Goal: Book appointment/travel/reservation

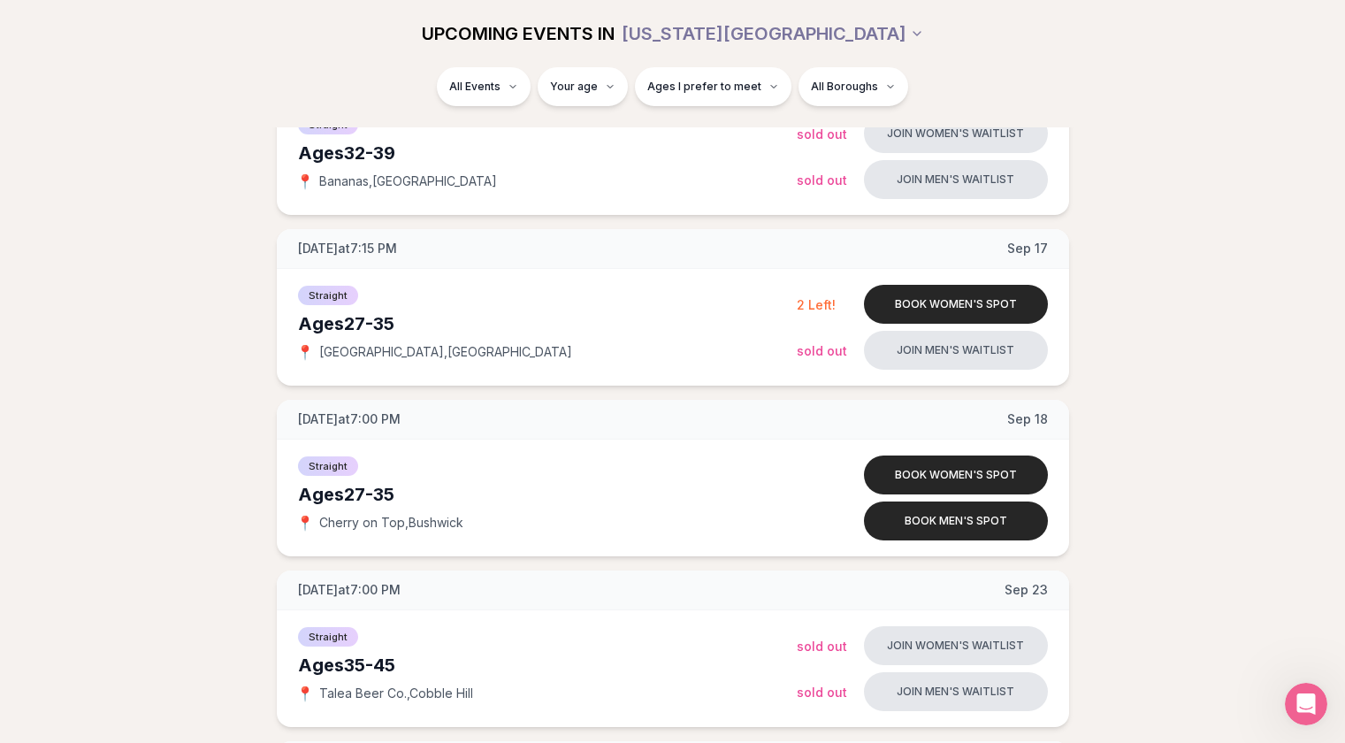
scroll to position [1018, 7]
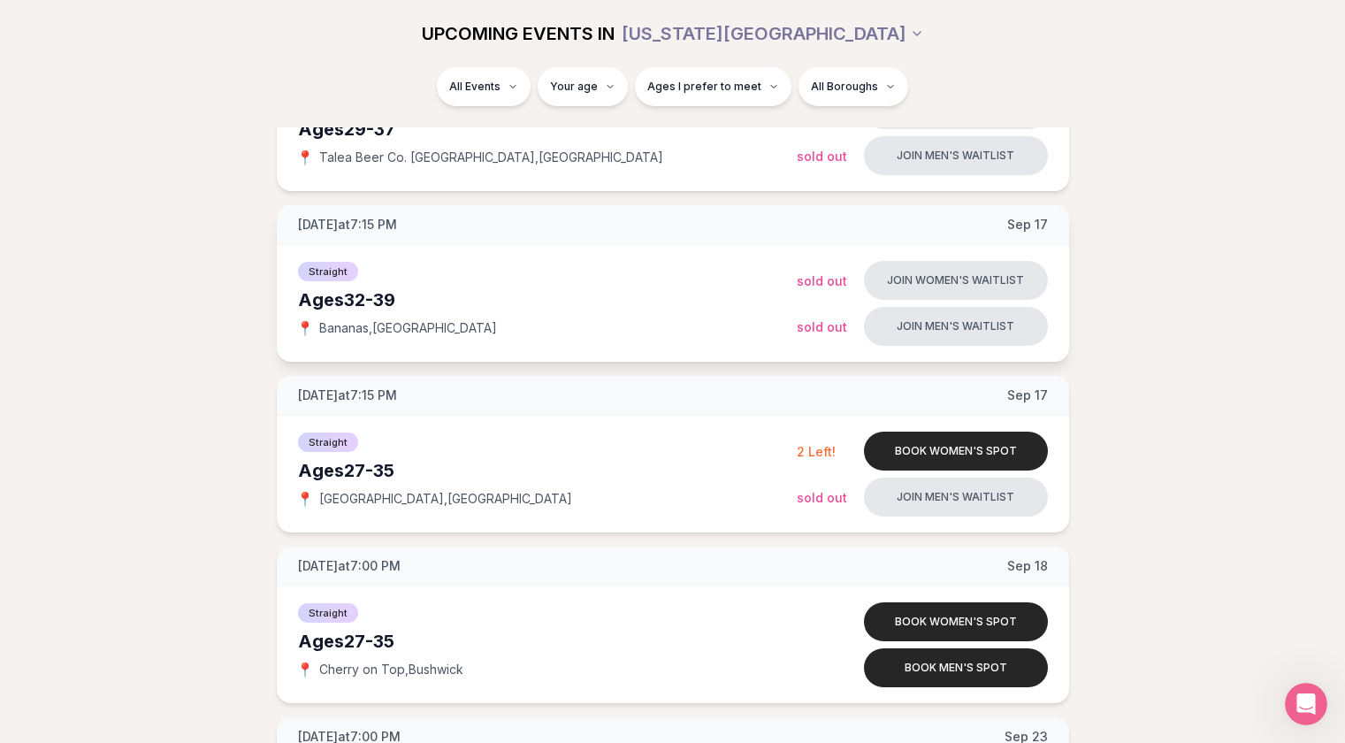
click at [461, 333] on div "📍 [GEOGRAPHIC_DATA] , [GEOGRAPHIC_DATA]" at bounding box center [547, 328] width 499 height 18
click at [387, 325] on span "[GEOGRAPHIC_DATA] , [GEOGRAPHIC_DATA]" at bounding box center [408, 328] width 178 height 18
click at [928, 441] on button "Book women's spot" at bounding box center [956, 451] width 184 height 39
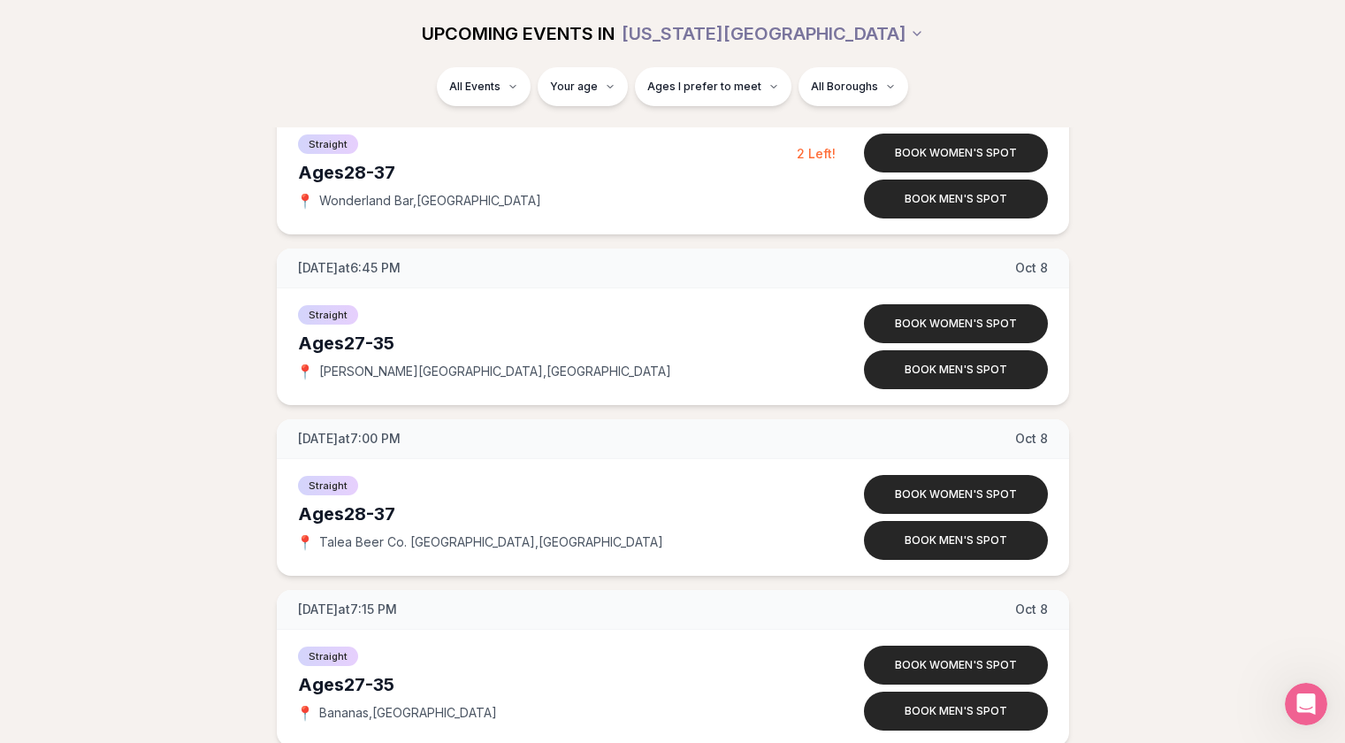
scroll to position [5207, 7]
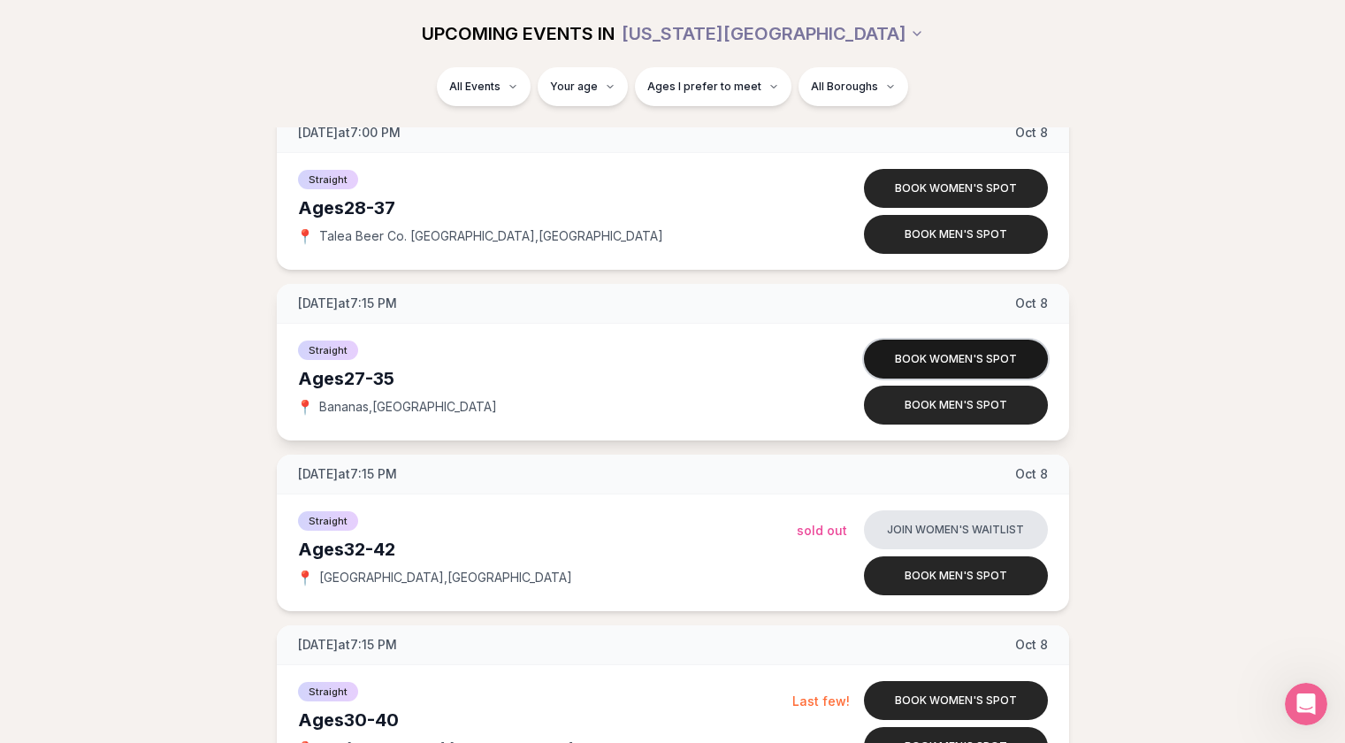
click at [895, 356] on button "Book women's spot" at bounding box center [956, 359] width 184 height 39
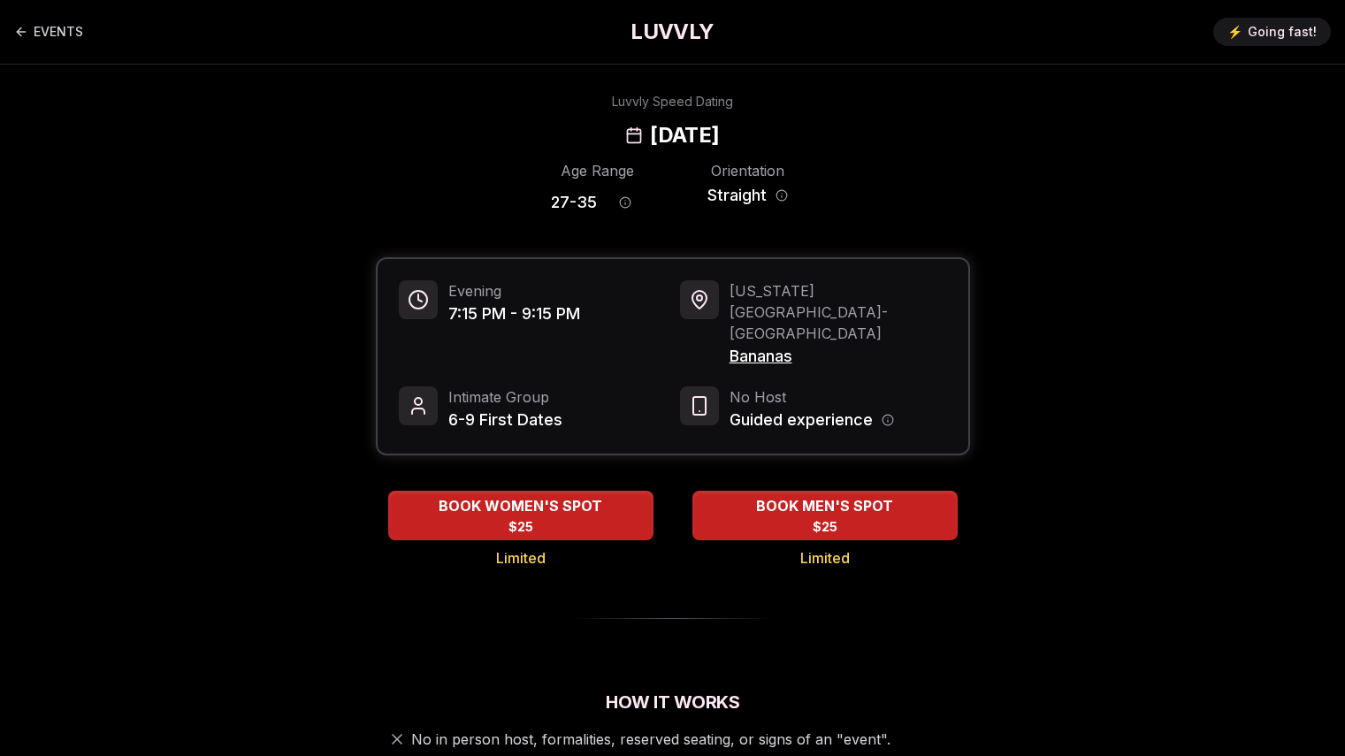
click at [770, 344] on span "Bananas" at bounding box center [839, 356] width 218 height 25
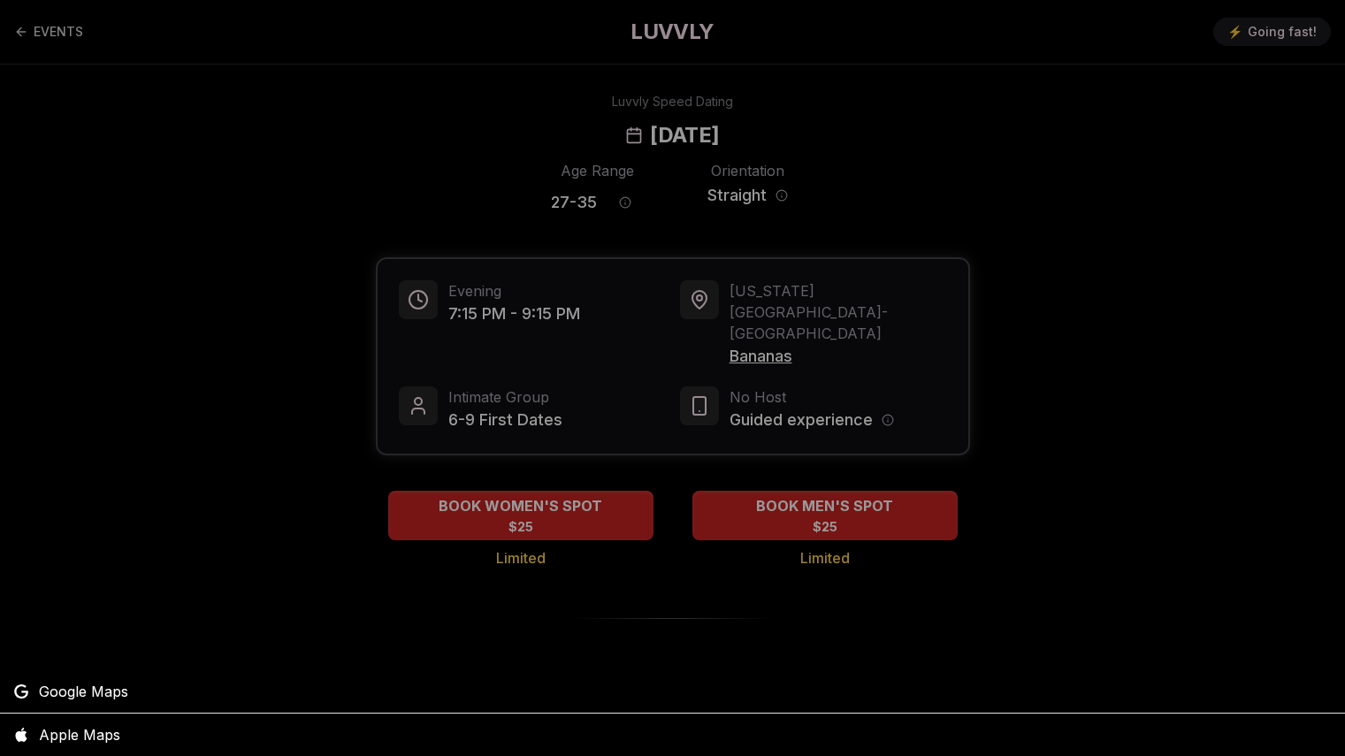
click at [58, 41] on div at bounding box center [672, 378] width 1345 height 756
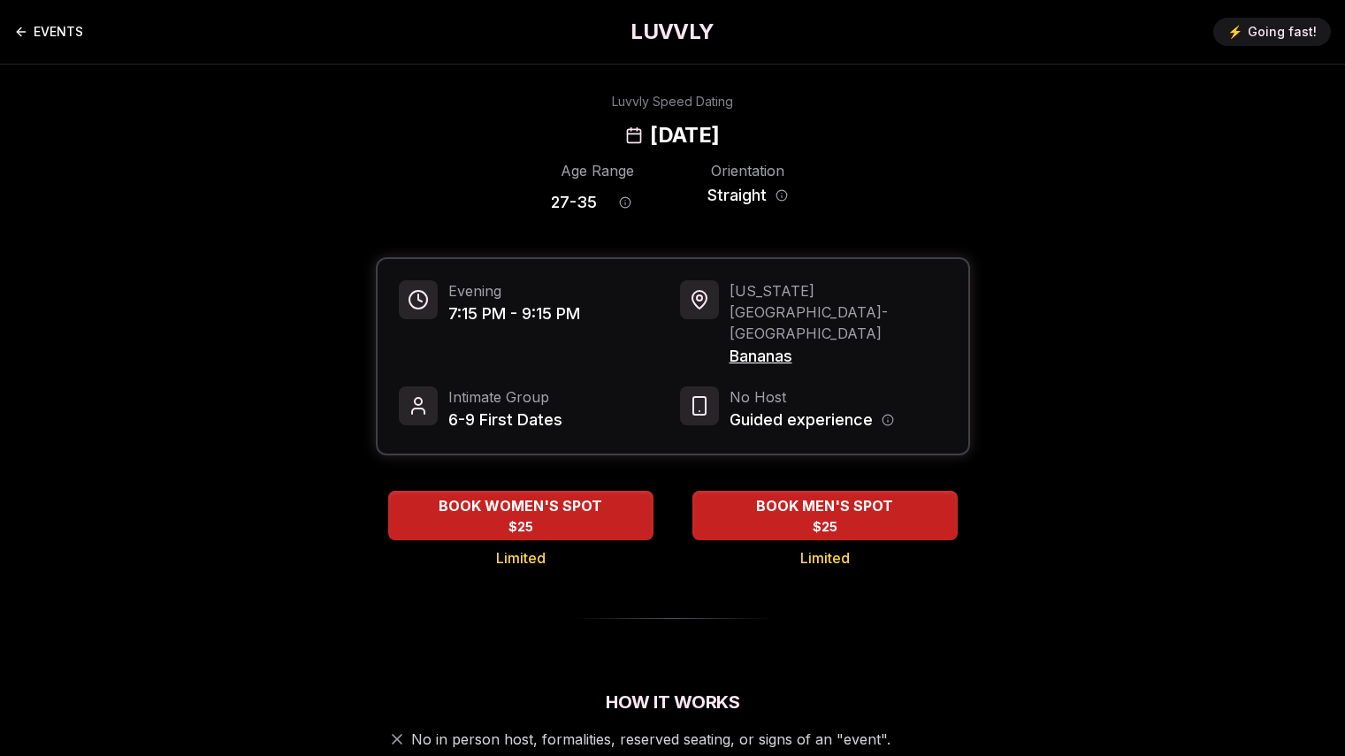
click at [25, 32] on icon "Back to events" at bounding box center [21, 32] width 8 height 0
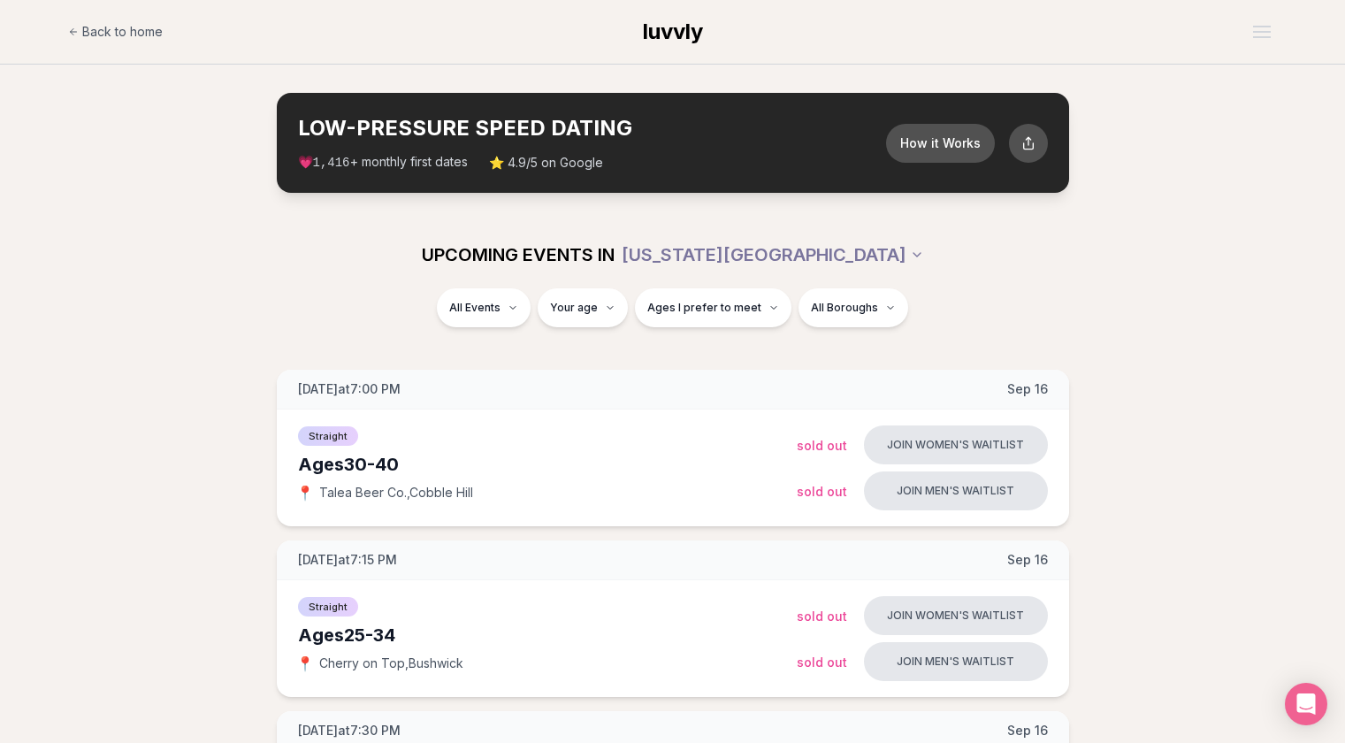
click at [26, 32] on header "Back to home luvvly" at bounding box center [672, 32] width 1345 height 65
click at [79, 25] on link "Back to home" at bounding box center [115, 31] width 95 height 35
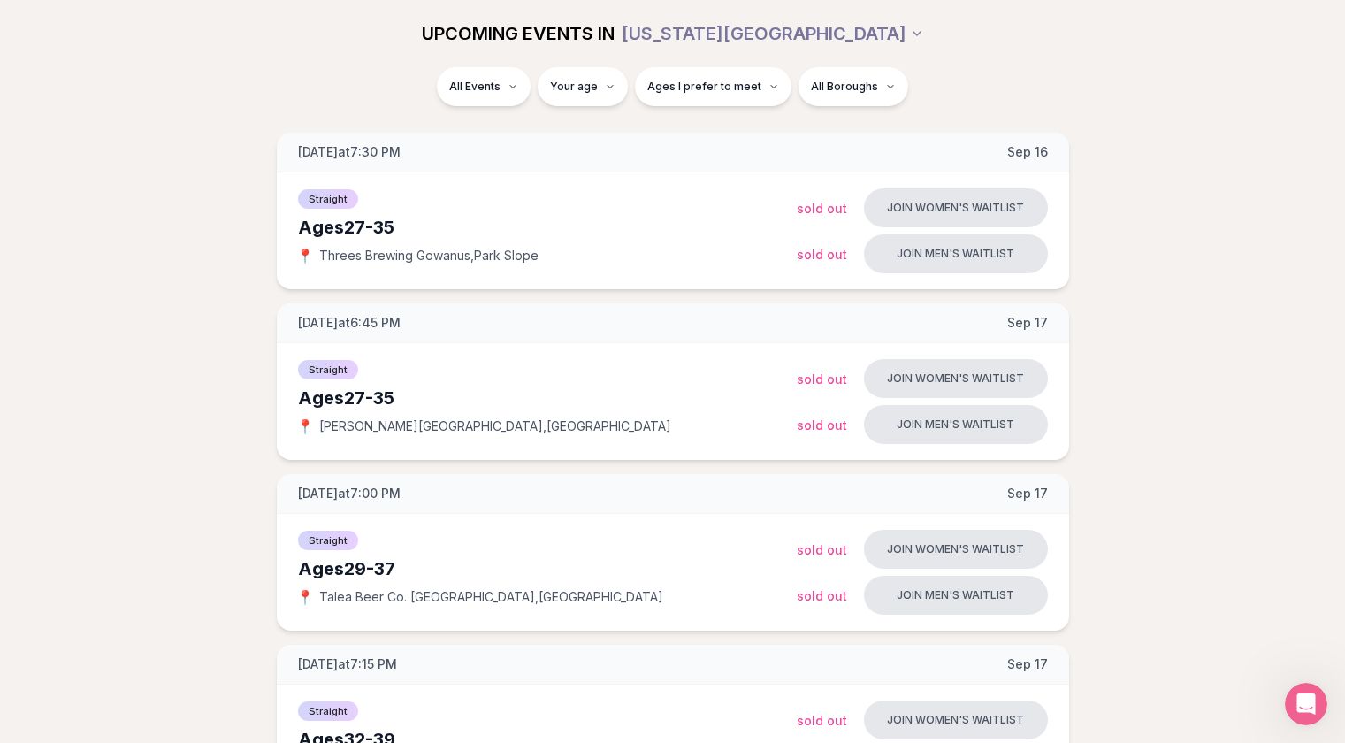
scroll to position [581, 0]
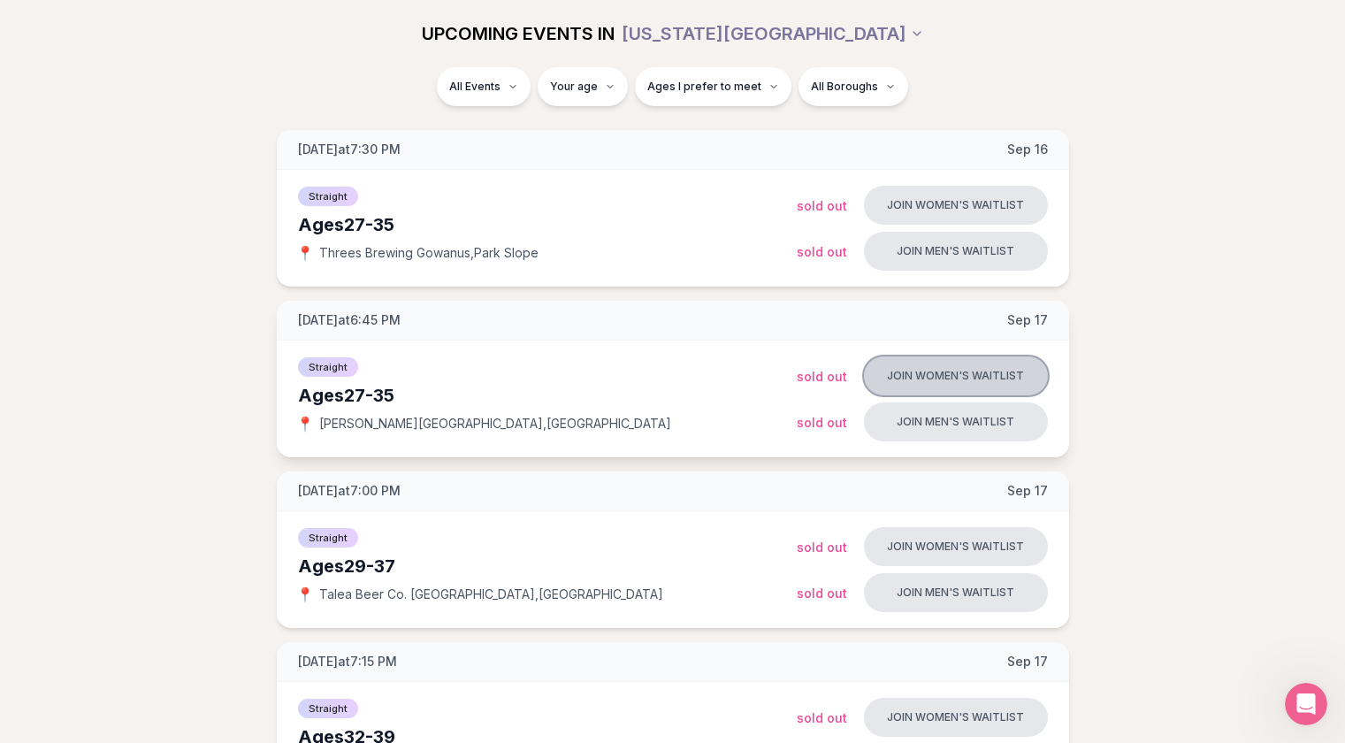
click at [934, 368] on button "Join women's waitlist" at bounding box center [956, 375] width 184 height 39
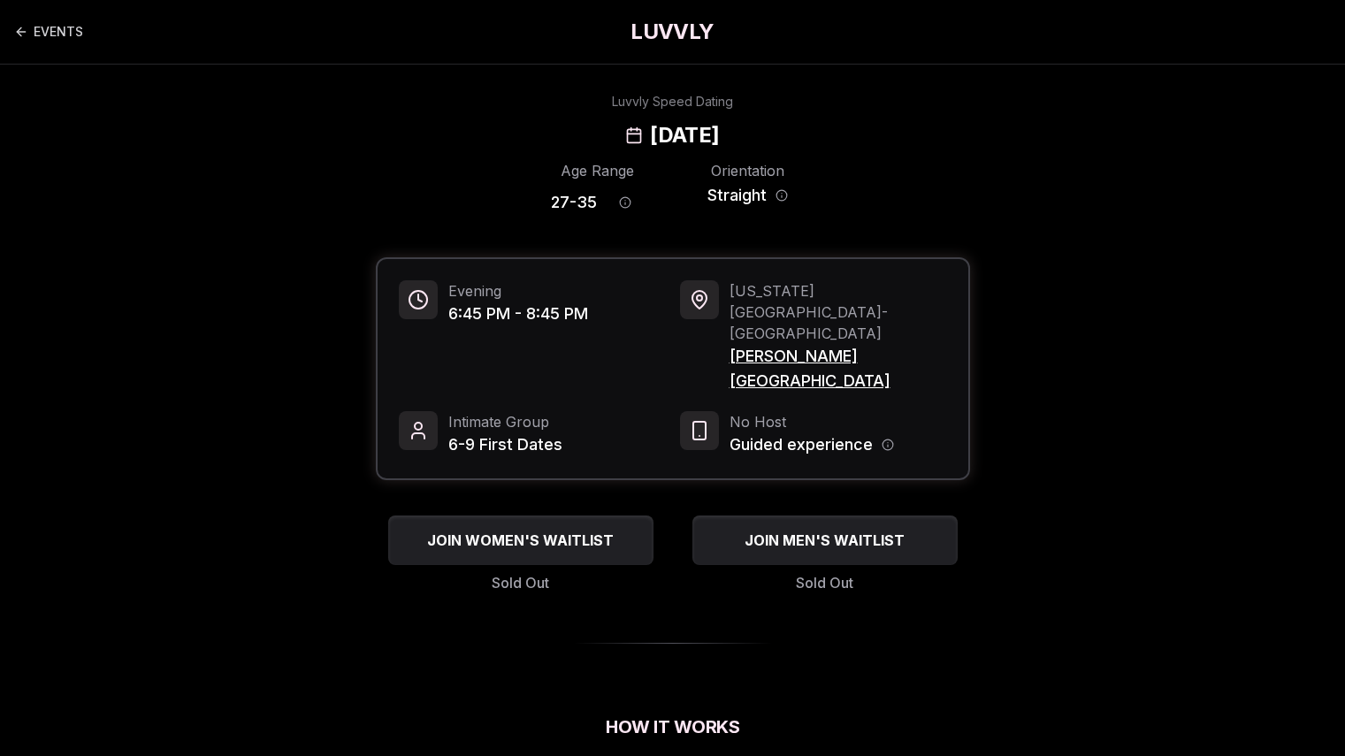
scroll to position [1, 0]
